Goal: Ask a question: Seek information or help from site administrators or community

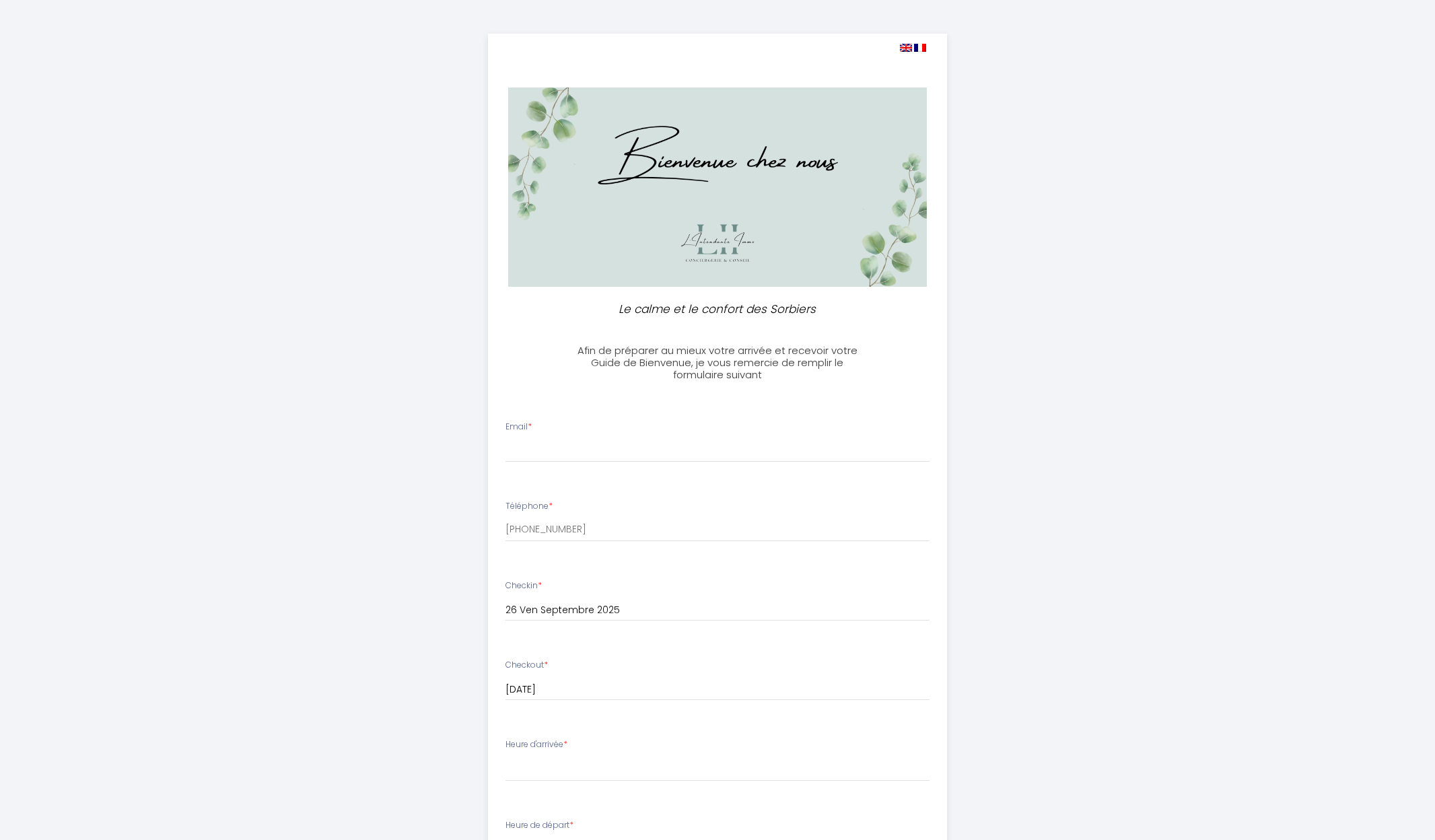
select select
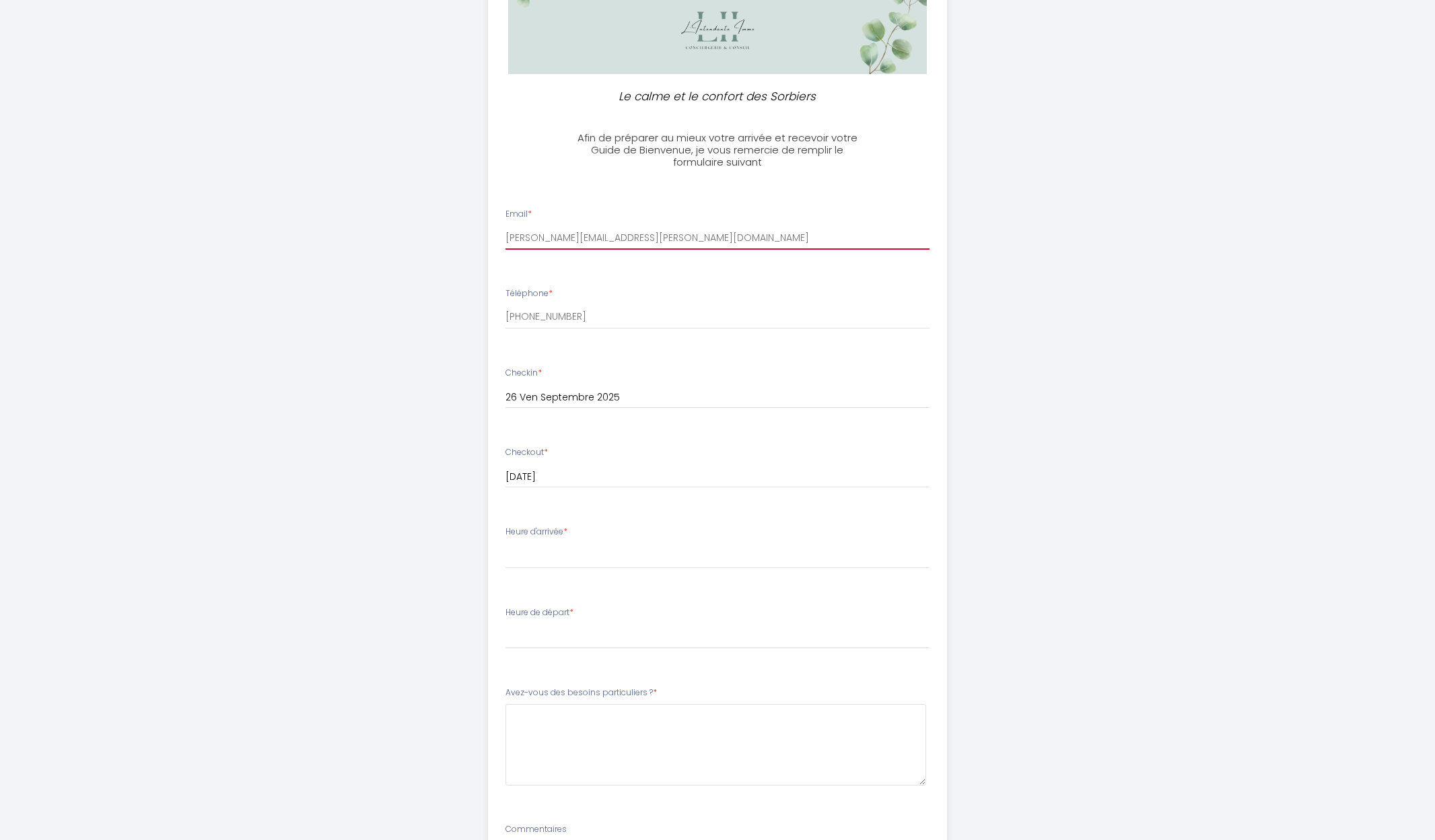
scroll to position [238, 0]
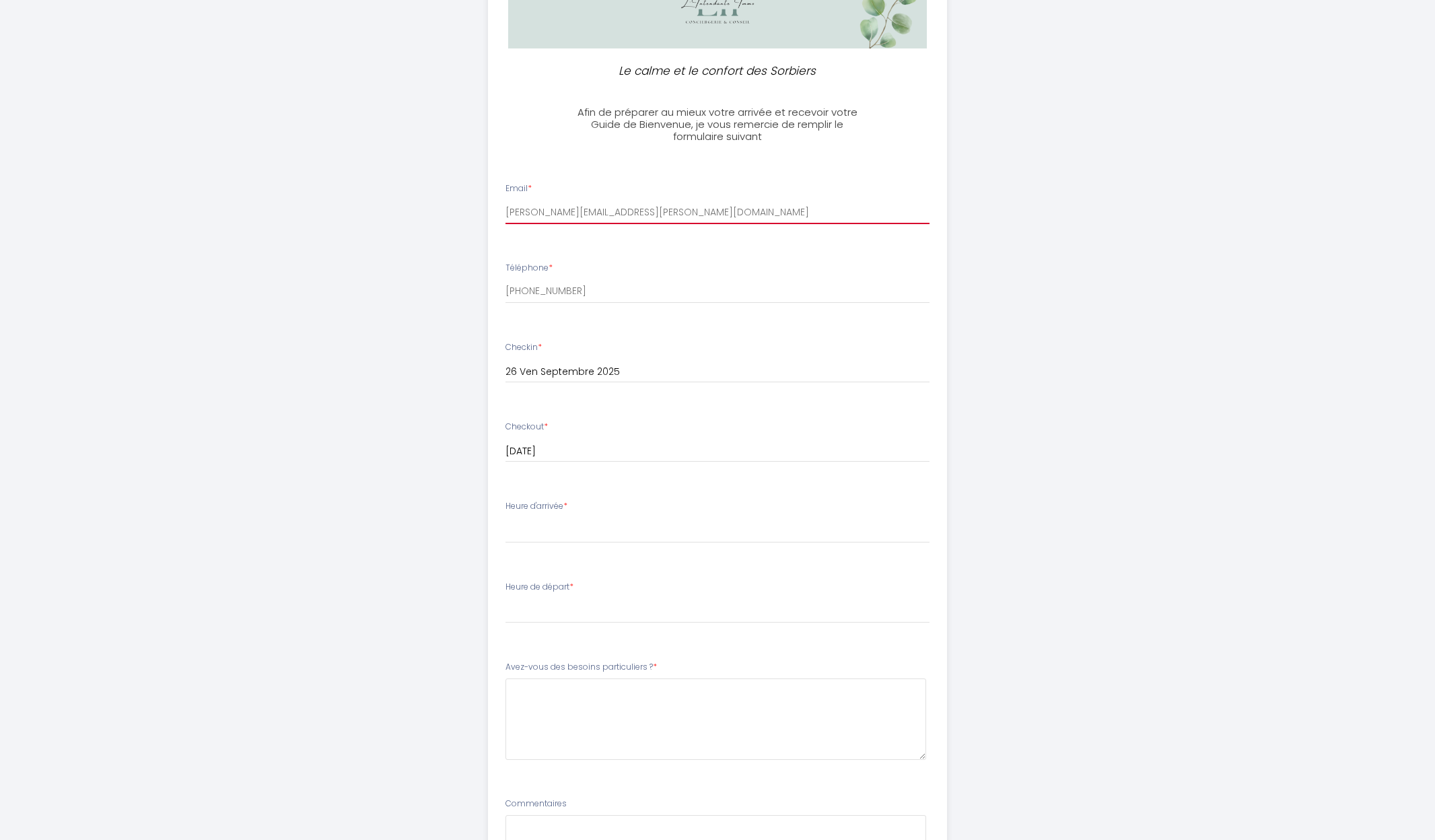
type input "[PERSON_NAME][EMAIL_ADDRESS][PERSON_NAME][DOMAIN_NAME]"
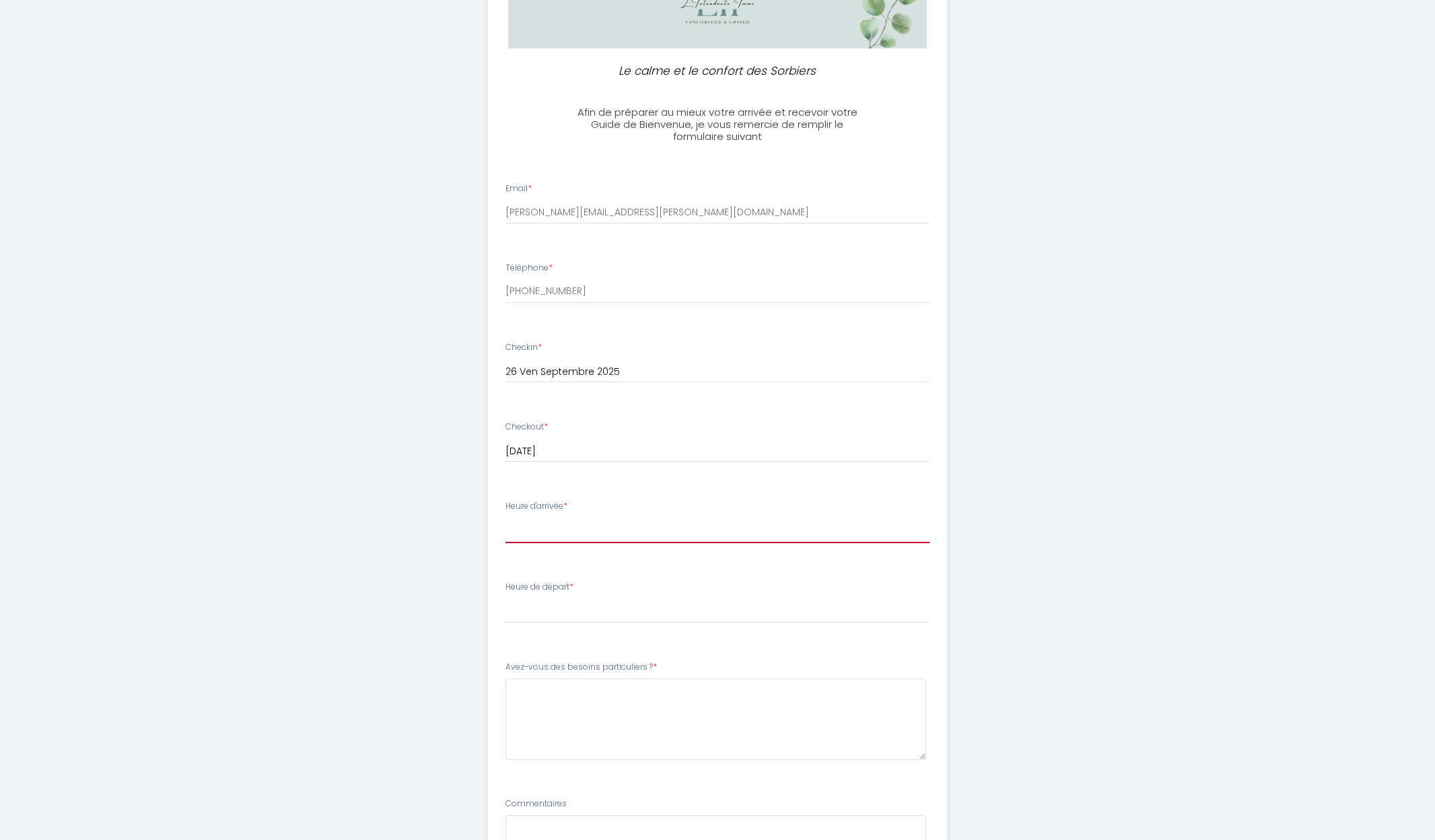
select select "17:00"
select select "11:00"
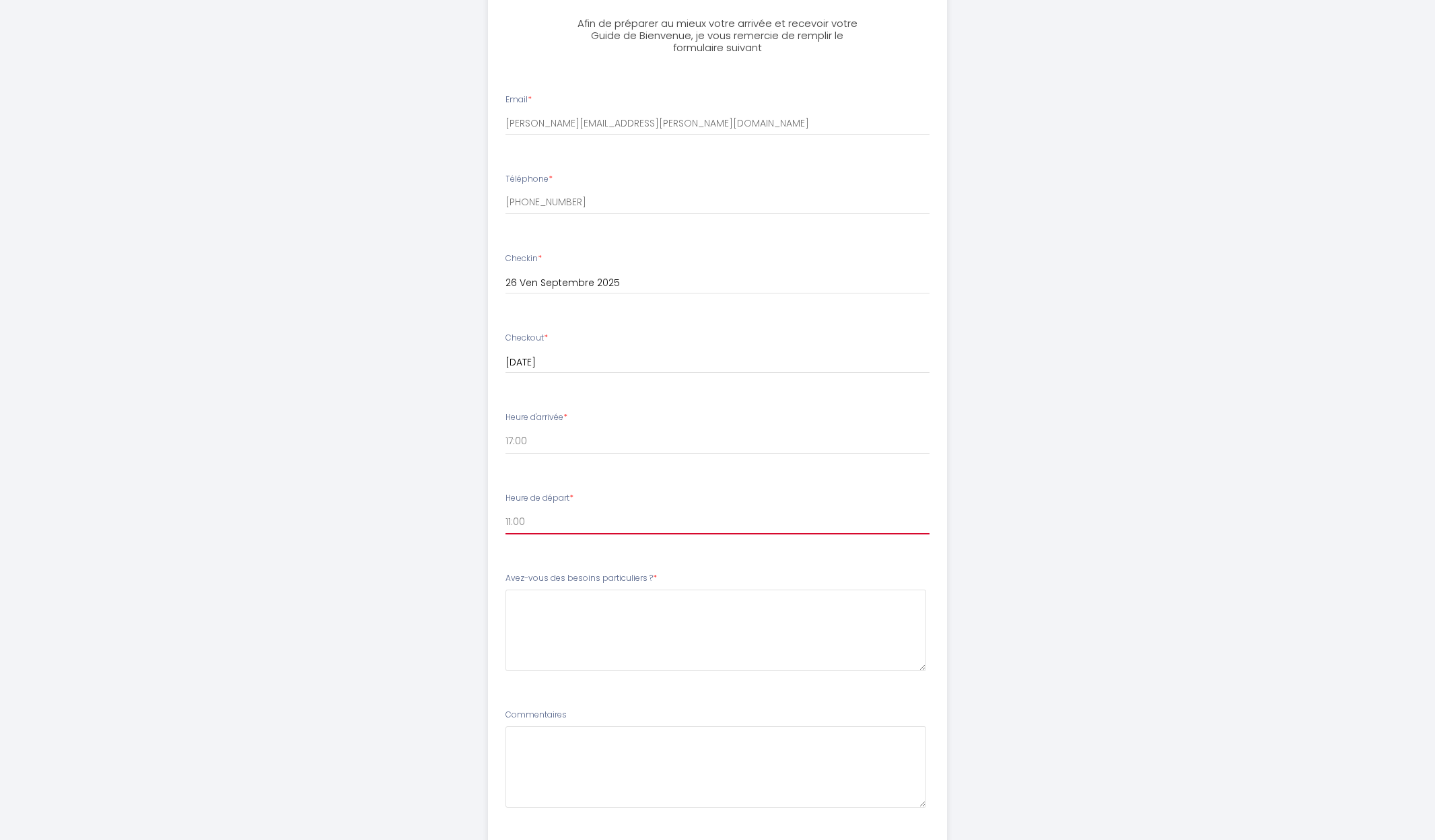
scroll to position [400, 0]
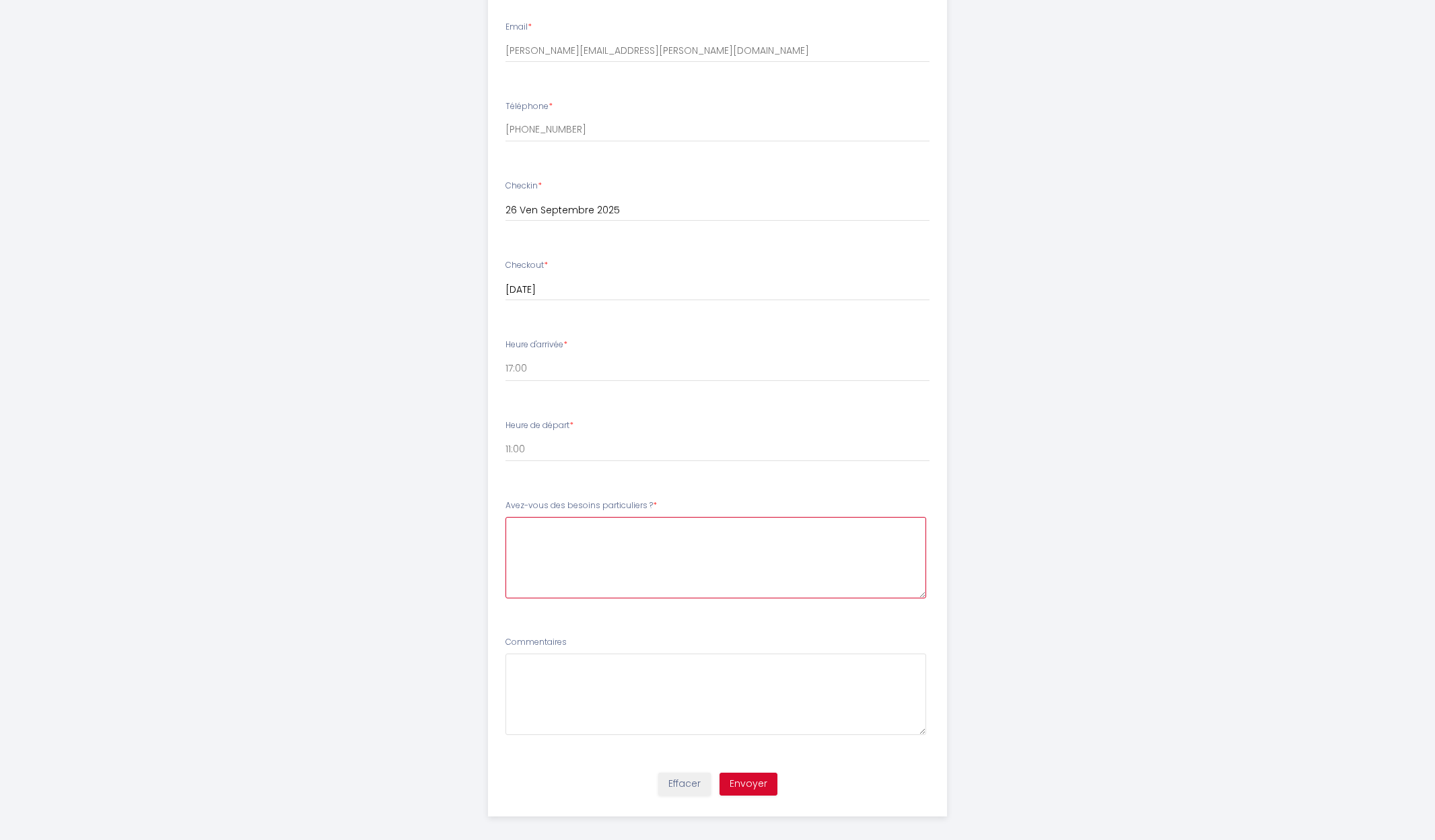
click at [550, 525] on \?6 at bounding box center [716, 557] width 422 height 81
type \?6 "J"
type \?6 "Bonjour, J'ai réservé ce séjour pour mes parents, ma tante et ma nièce"
drag, startPoint x: 781, startPoint y: 529, endPoint x: 492, endPoint y: 522, distance: 289.1
click at [492, 522] on li "Avez-vous des besoins particuliers ? * [PERSON_NAME], J'ai réservé ce séjour po…" at bounding box center [718, 555] width 458 height 129
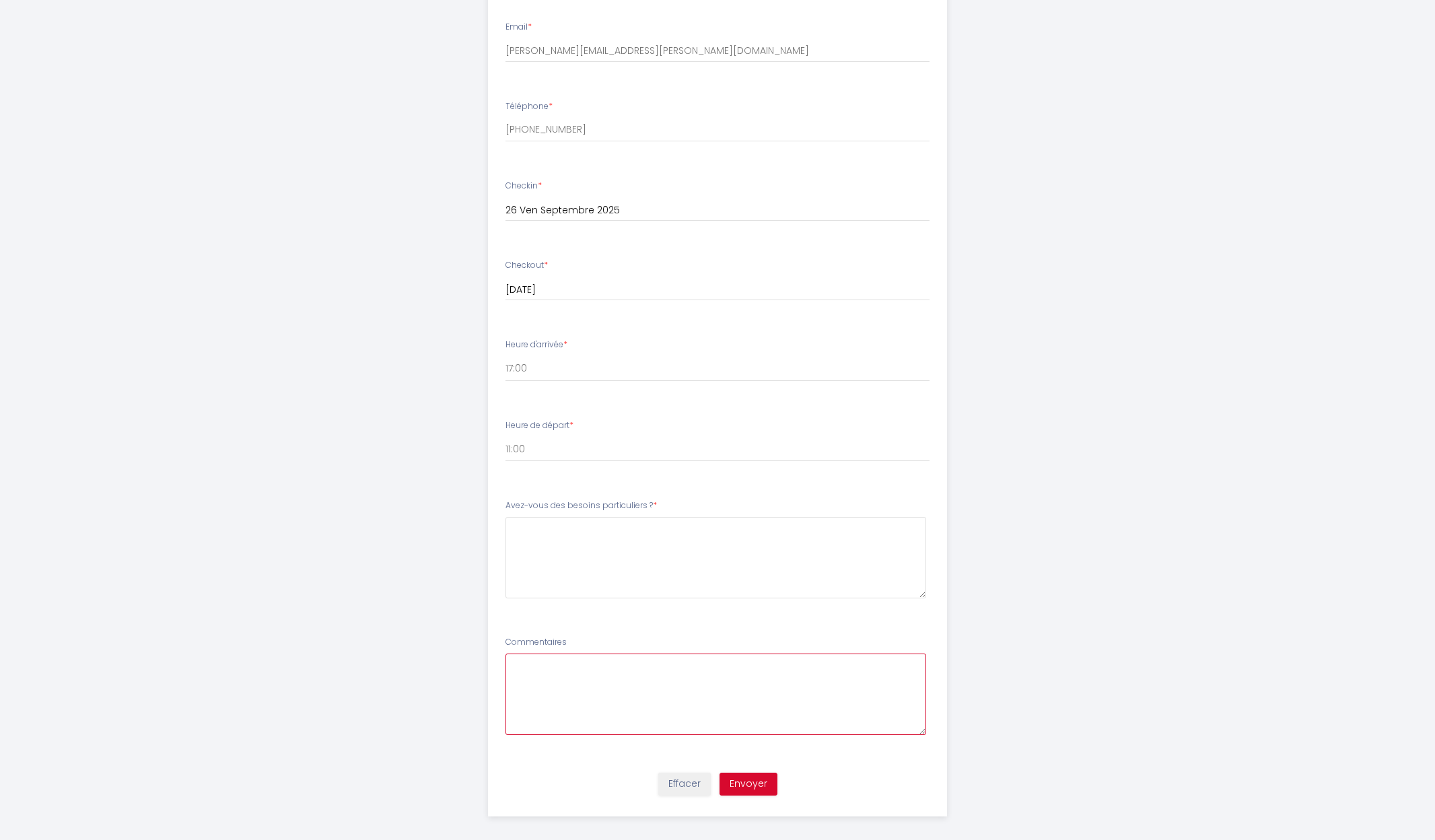
click at [532, 663] on textarea at bounding box center [716, 694] width 422 height 81
paste textarea "Bonjour, J'ai réservé ce séjour pour mes parents, ma tante et ma nièce"
type textarea "Bonjour, J'ai réservé ce séjour pour mes parents, ma tante et ma nièce"
click at [525, 525] on \?6 at bounding box center [716, 557] width 422 height 81
type \?6 "B"
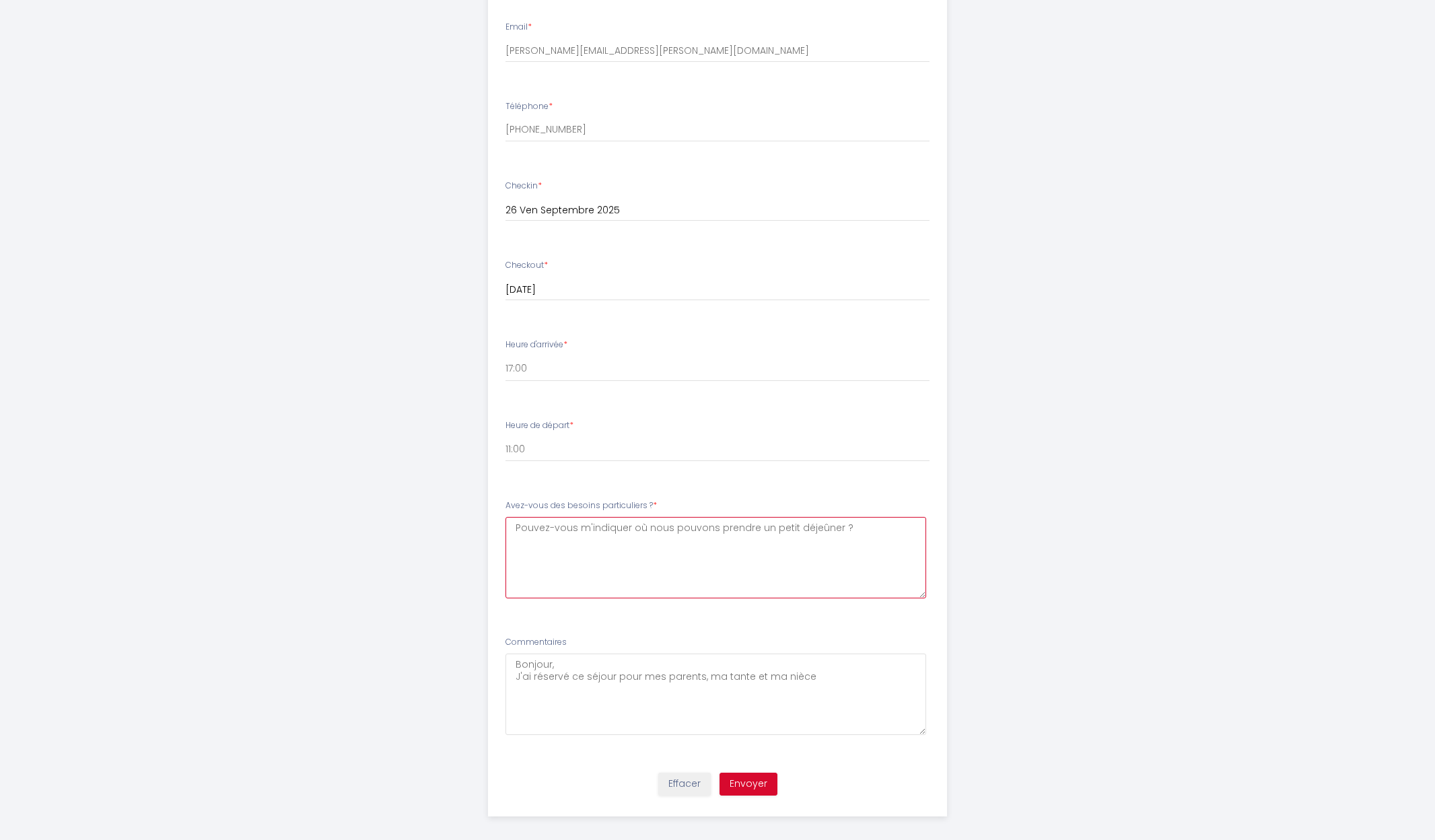
type \?6 "Pouvez-vous m'indiquer où nous pouvons prendre un petit déjeûner ?"
drag, startPoint x: 841, startPoint y: 675, endPoint x: 508, endPoint y: 652, distance: 333.8
click at [508, 653] on textarea "Bonjour, J'ai réservé ce séjour pour mes parents, ma tante et ma nièce" at bounding box center [716, 694] width 422 height 81
type textarea "P"
type textarea "C"
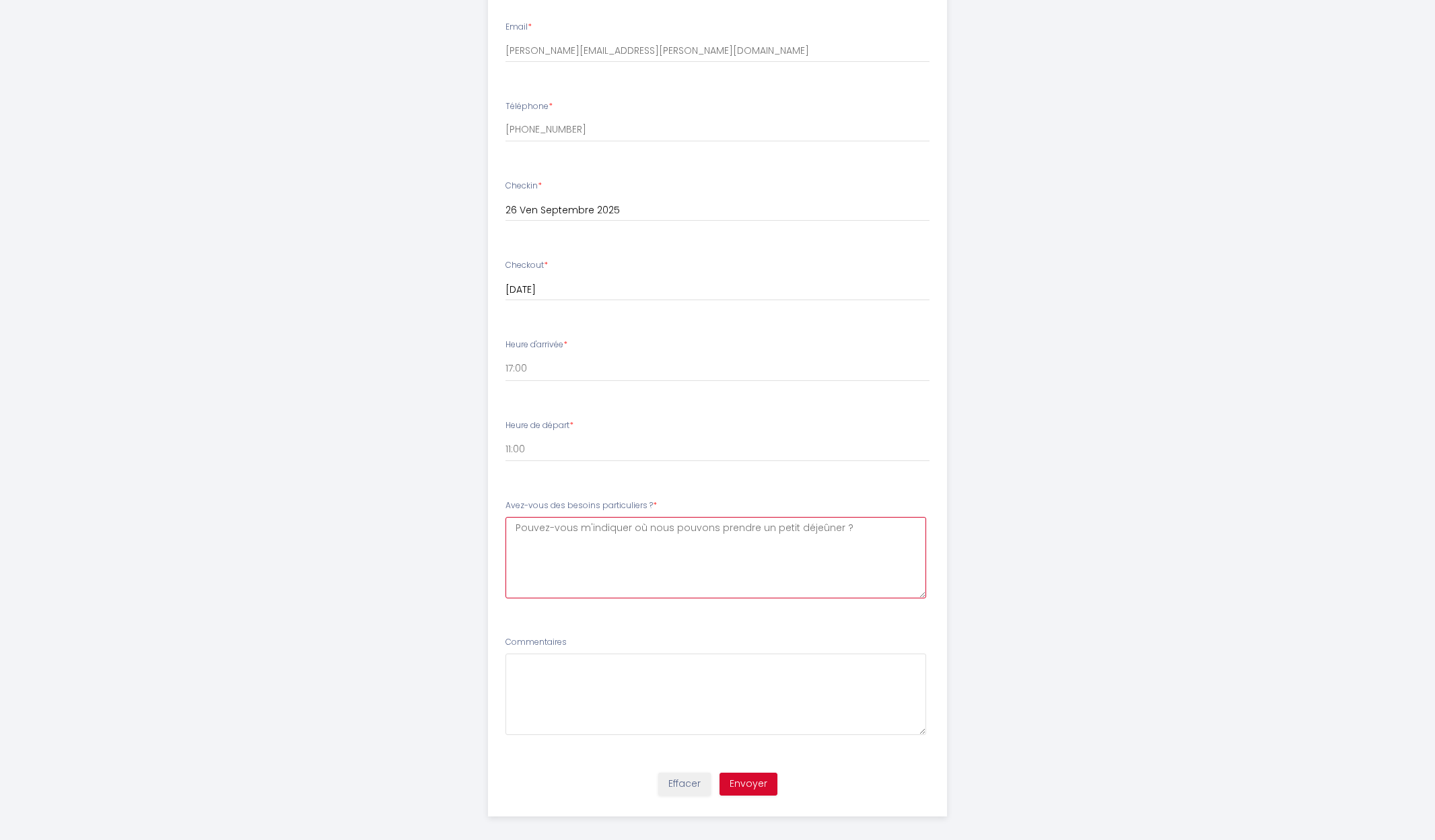
click at [858, 525] on \?6 "Pouvez-vous m'indiquer où nous pouvons prendre un petit déjeûner ?" at bounding box center [716, 557] width 422 height 81
type \?6 "Pouvez-vous m'indiquer où nous pouvons prendre un petit déjeûner ? Comment cela…"
click at [735, 775] on button "Envoyer" at bounding box center [748, 784] width 57 height 23
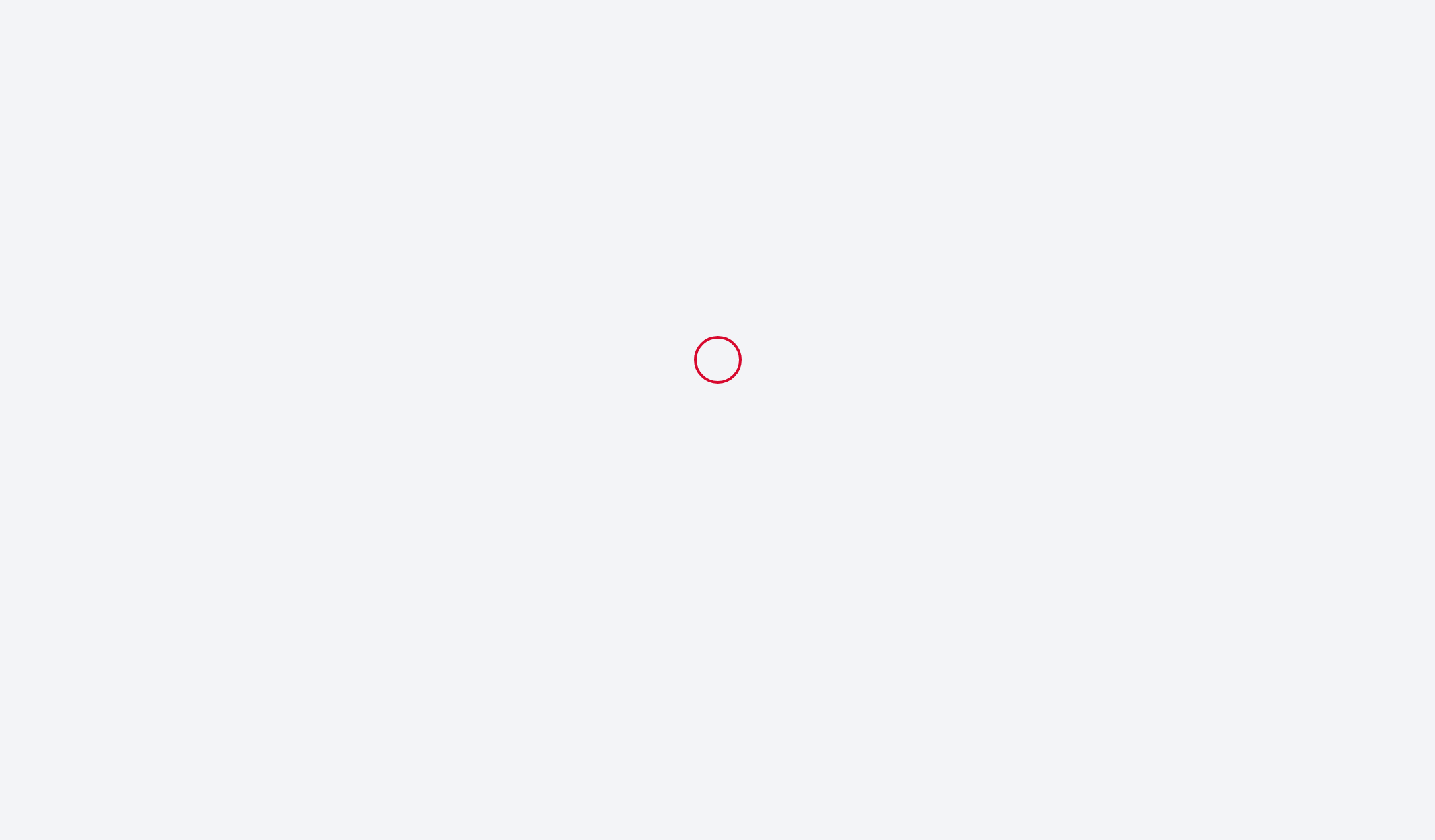
scroll to position [0, 0]
select select "11:00"
